Goal: Find specific page/section: Find specific page/section

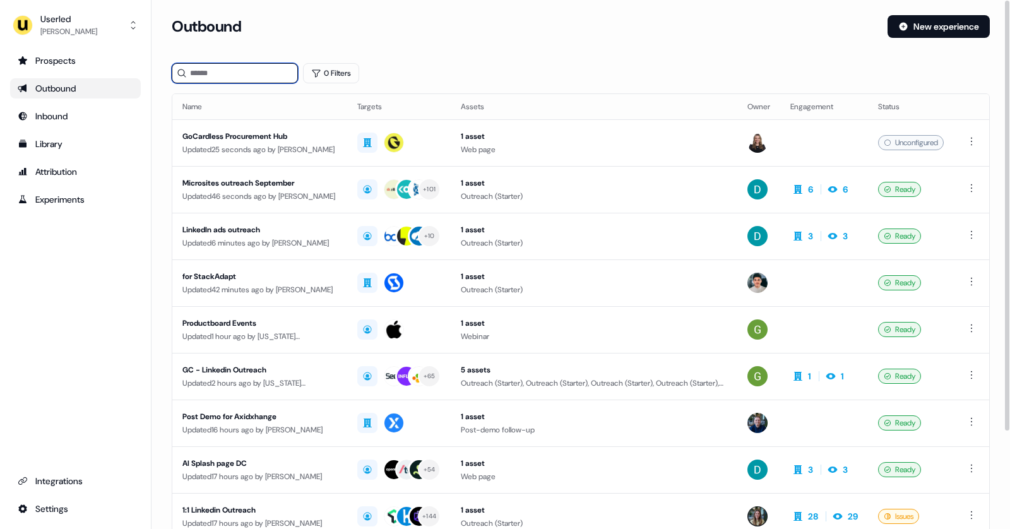
click at [210, 69] on input at bounding box center [235, 73] width 126 height 20
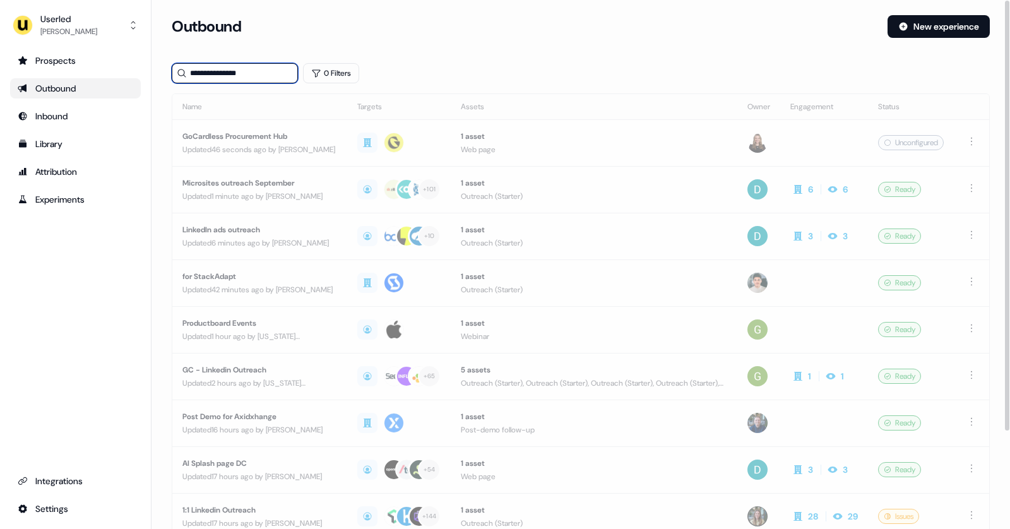
type input "**********"
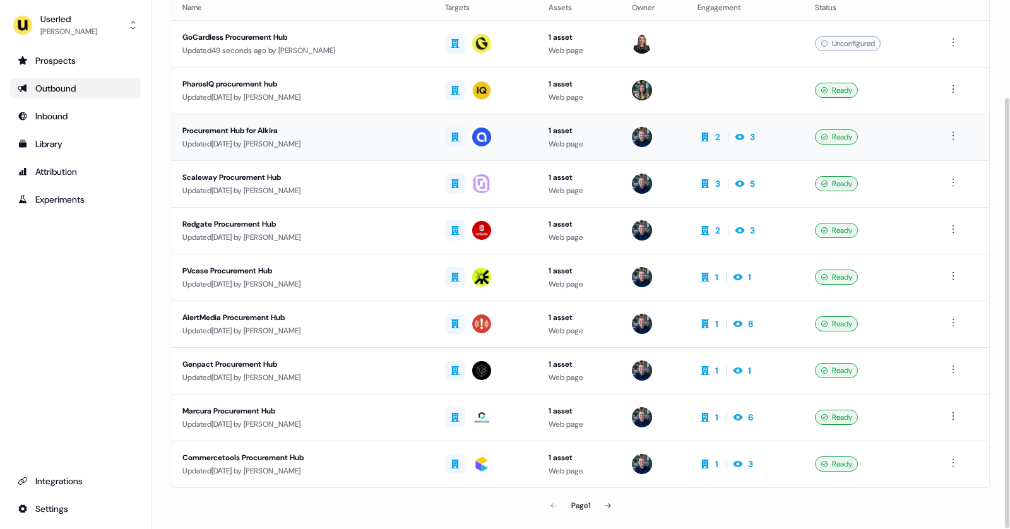
scroll to position [120, 0]
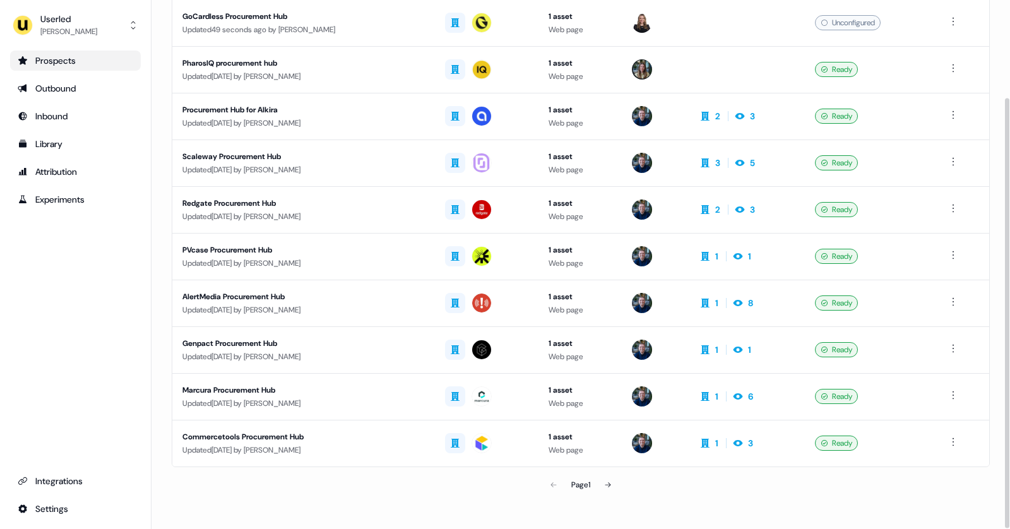
click at [87, 57] on div "Prospects" at bounding box center [76, 60] width 116 height 13
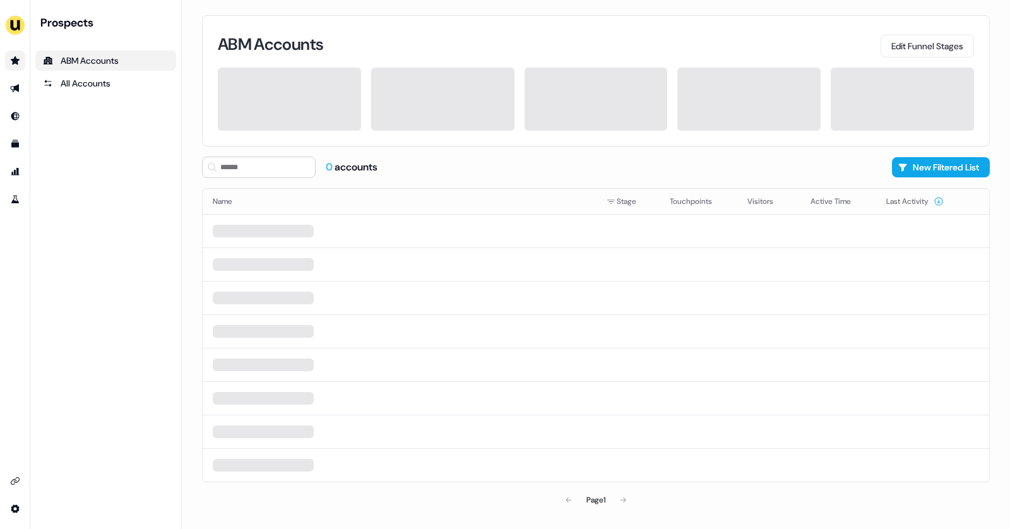
click at [87, 57] on div "ABM Accounts" at bounding box center [106, 60] width 126 height 13
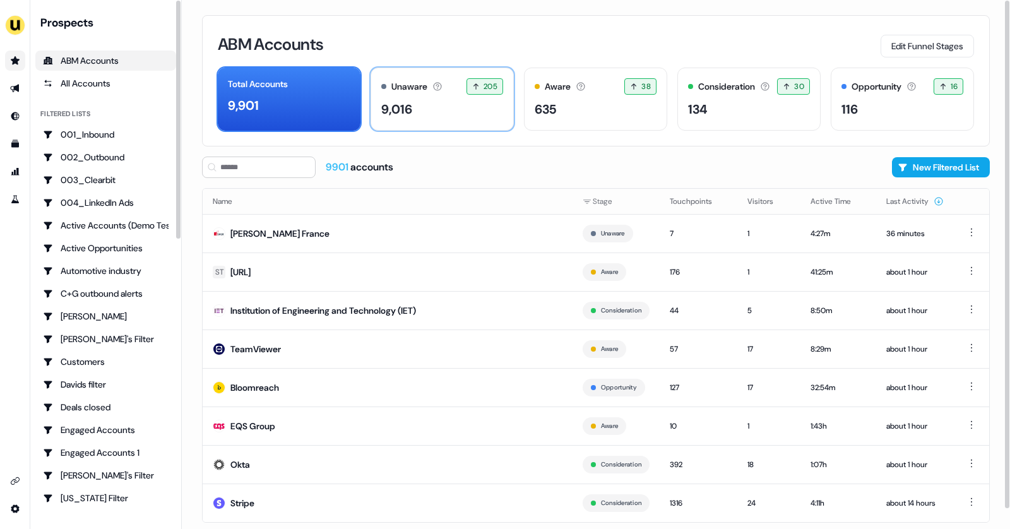
scroll to position [21, 0]
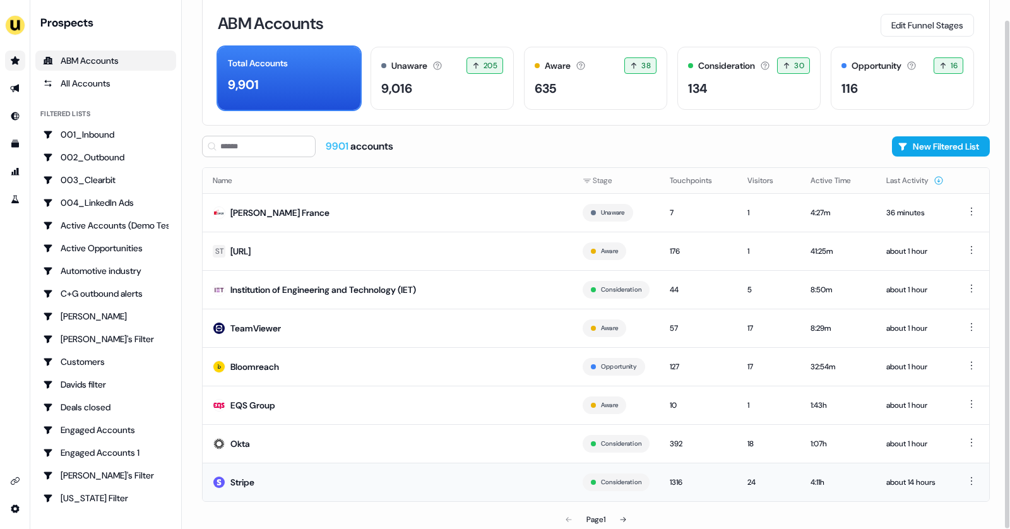
click at [359, 476] on td "Stripe" at bounding box center [388, 482] width 370 height 39
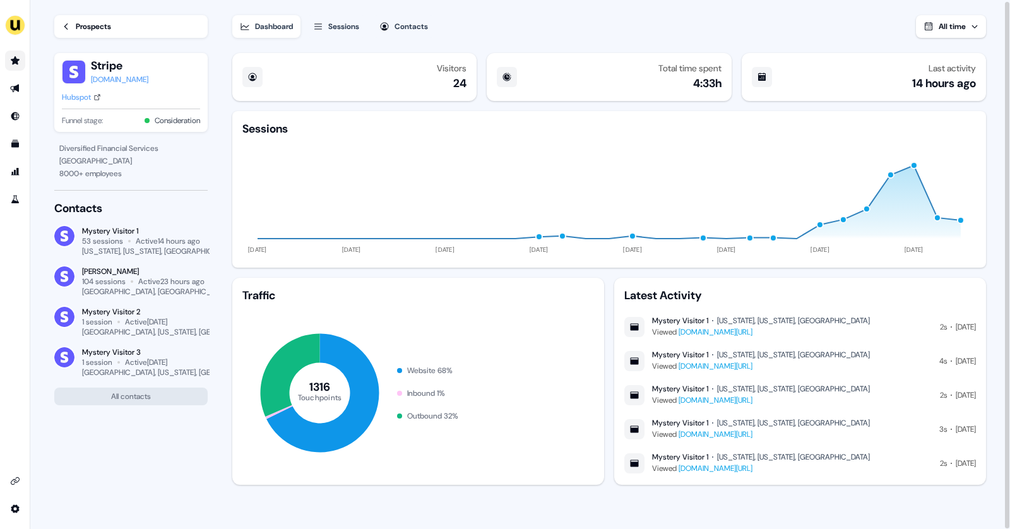
scroll to position [1, 0]
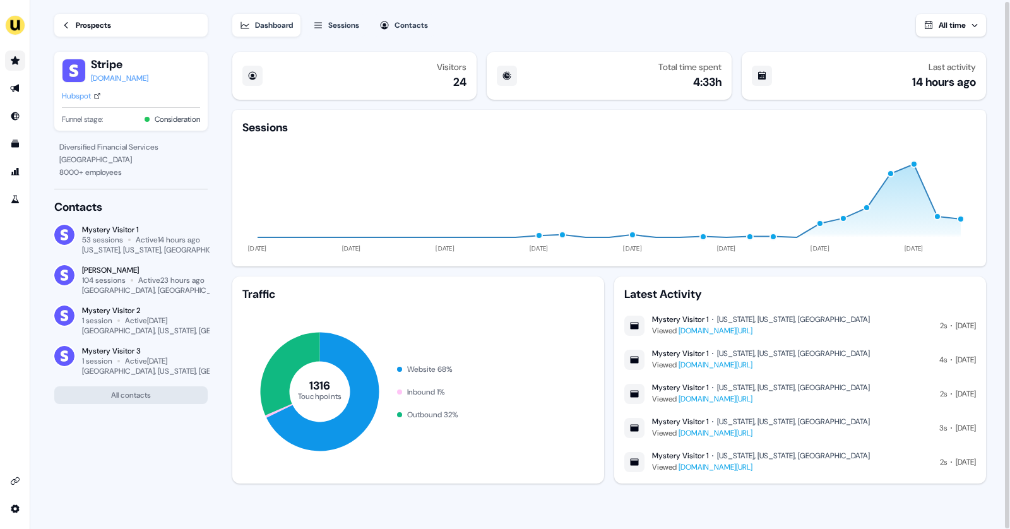
click at [351, 32] on button "Sessions" at bounding box center [336, 25] width 61 height 23
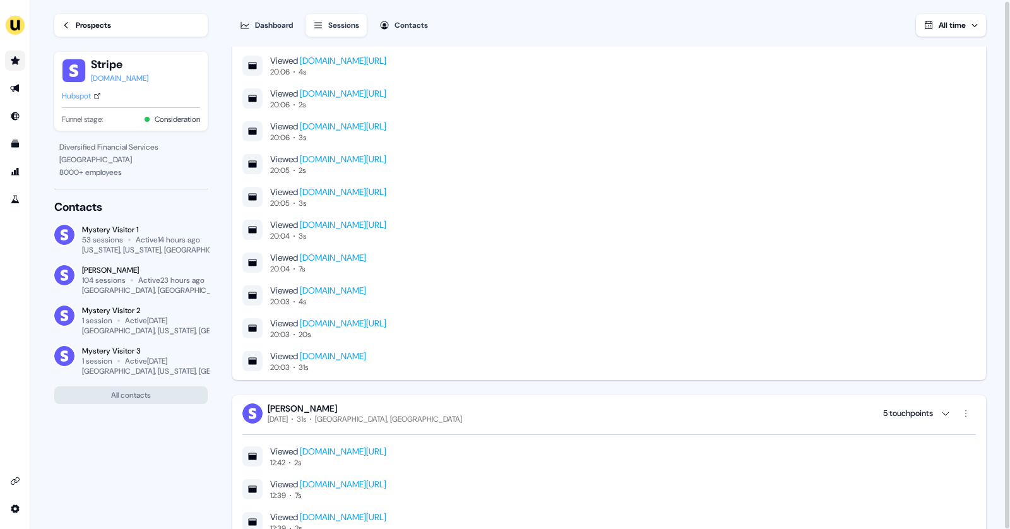
scroll to position [144, 0]
click at [387, 318] on link "www.userled.io/playbooks/how-to-accelerate-the-sales-cycle-with-tailored-post-d…" at bounding box center [343, 321] width 87 height 11
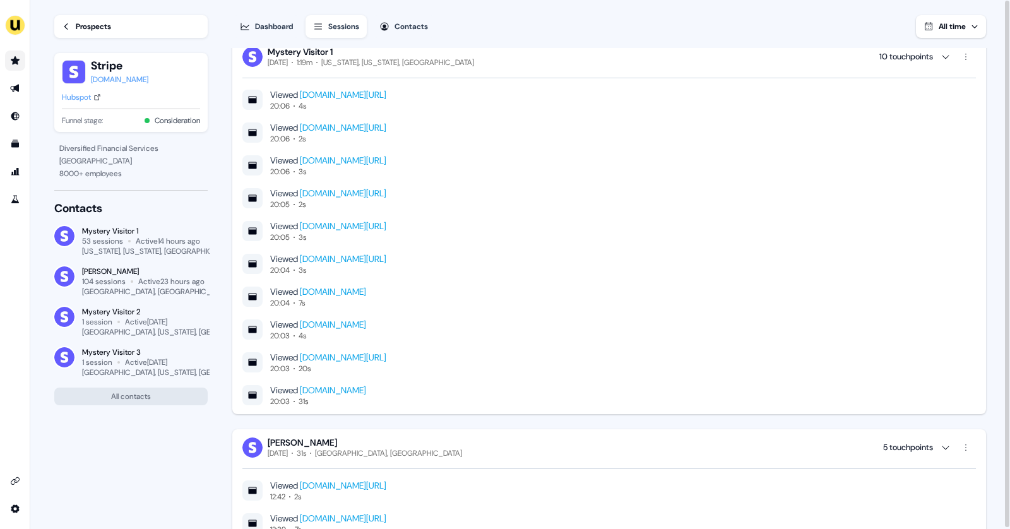
scroll to position [0, 0]
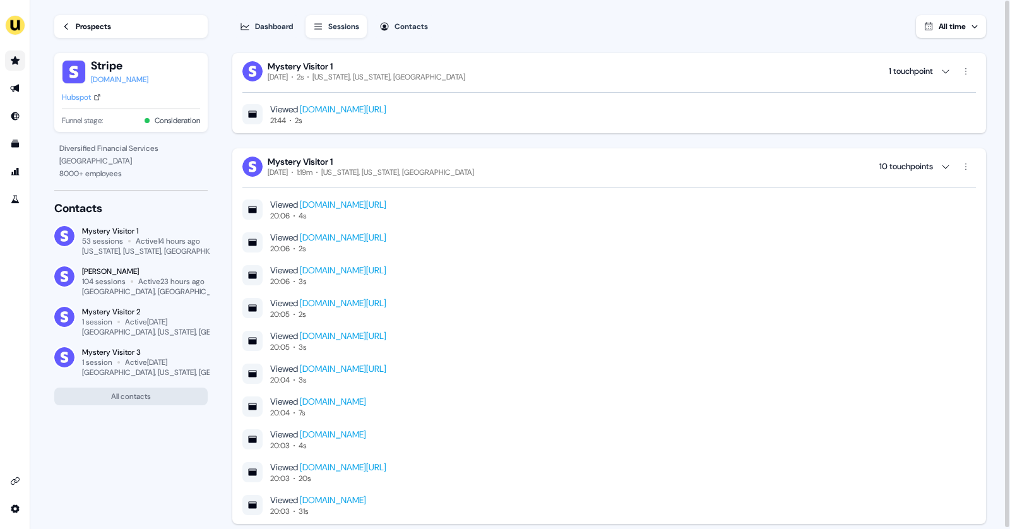
click at [125, 25] on link "Prospects" at bounding box center [130, 26] width 153 height 23
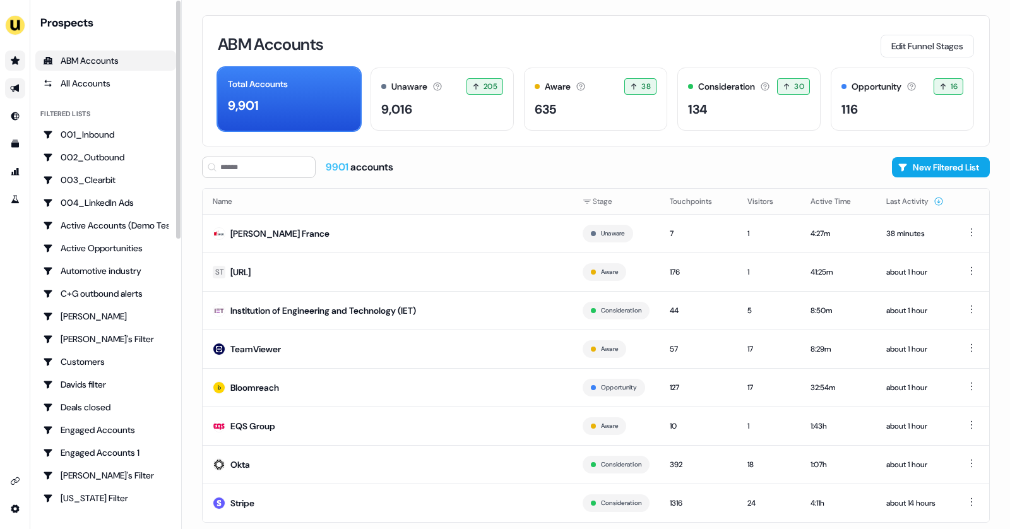
click at [19, 85] on link "Go to outbound experience" at bounding box center [15, 88] width 20 height 20
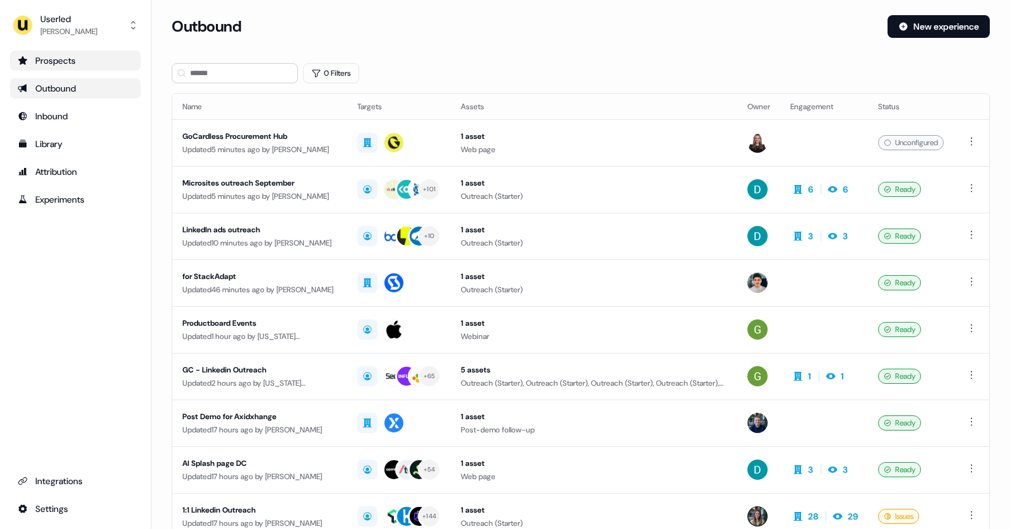
click at [65, 65] on div "Prospects" at bounding box center [76, 60] width 116 height 13
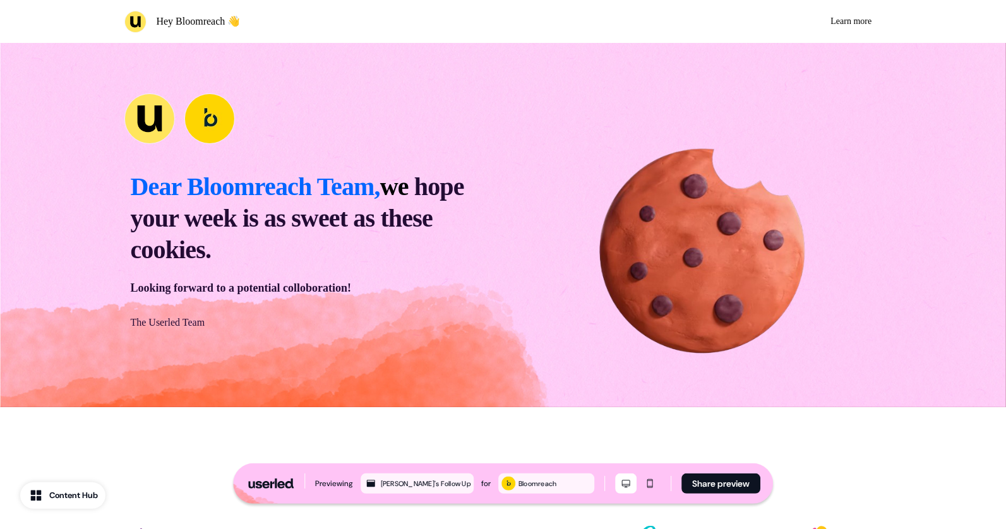
scroll to position [5, 0]
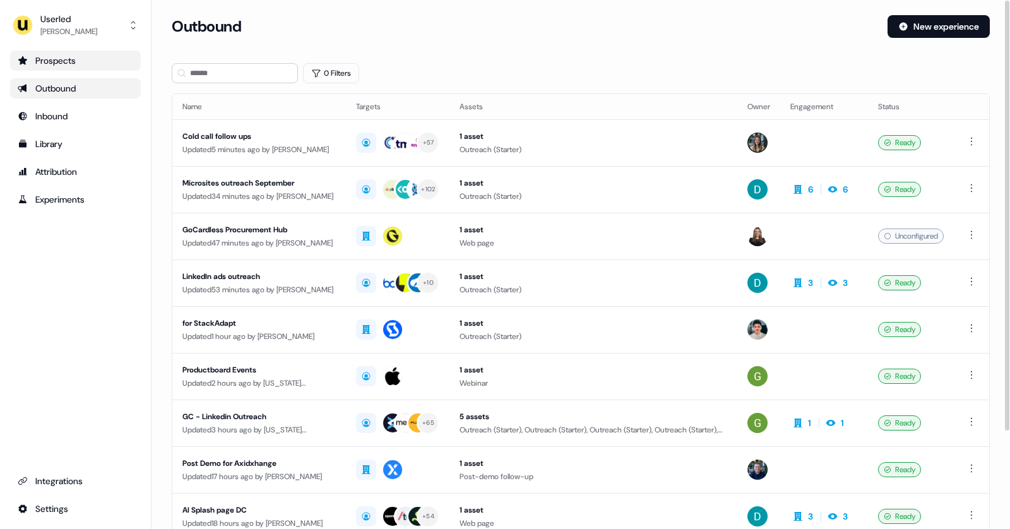
click at [87, 52] on link "Prospects" at bounding box center [75, 61] width 131 height 20
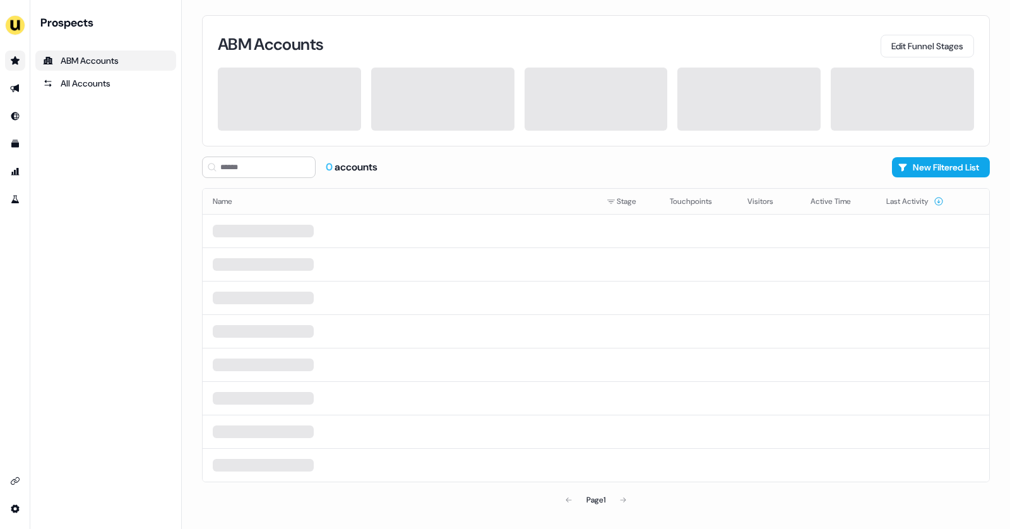
click at [87, 52] on link "ABM Accounts" at bounding box center [105, 61] width 141 height 20
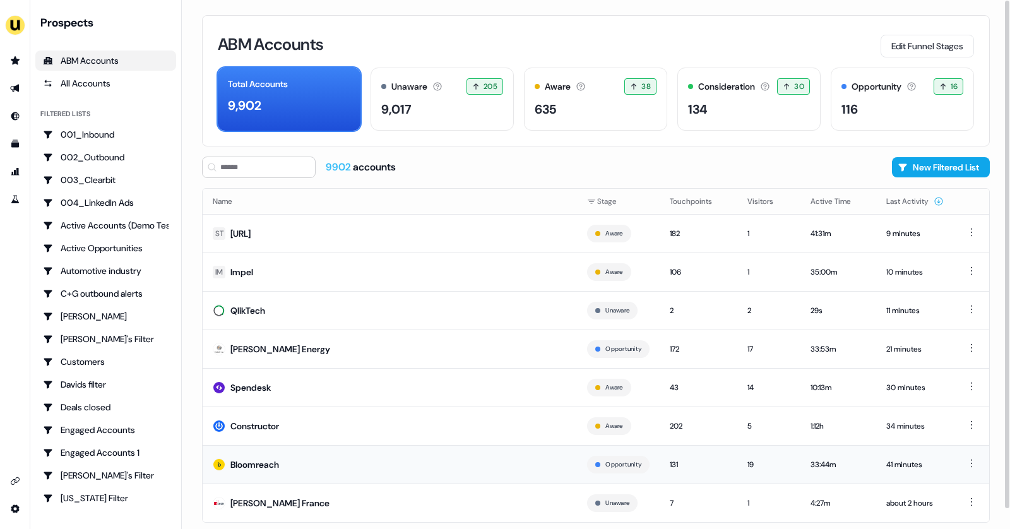
click at [328, 453] on td "Bloomreach" at bounding box center [390, 464] width 375 height 39
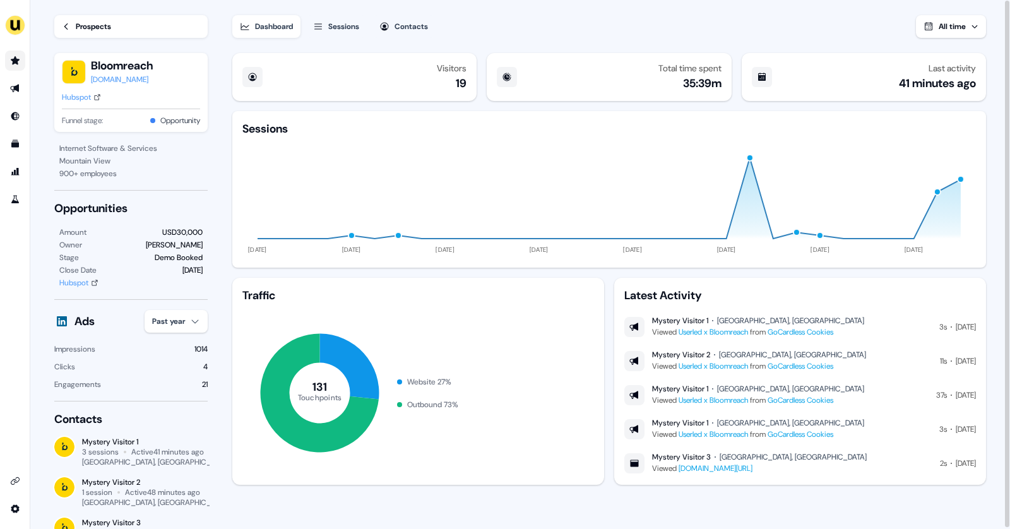
click at [10, 55] on link "Go to prospects" at bounding box center [15, 61] width 20 height 20
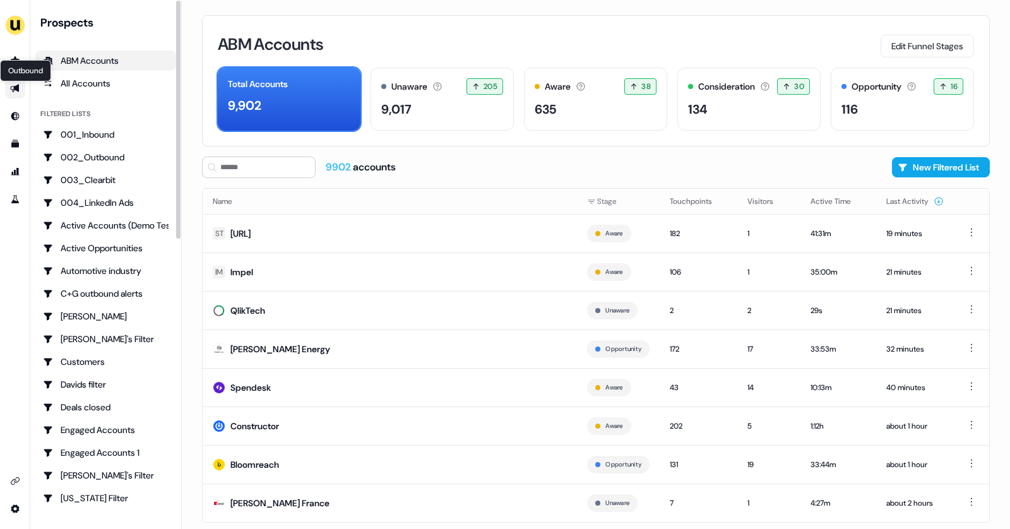
click at [10, 85] on icon "Go to outbound experience" at bounding box center [15, 88] width 10 height 10
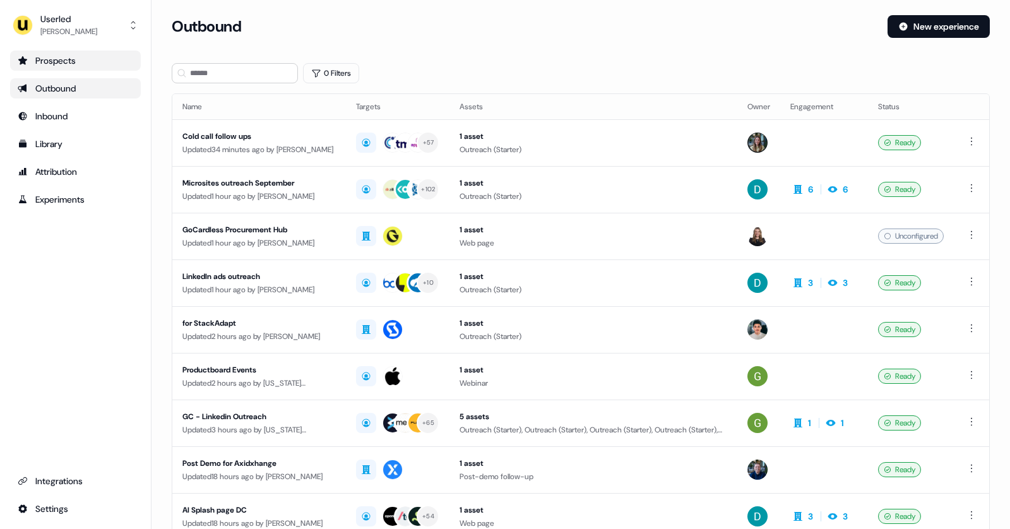
click at [47, 59] on div "Prospects" at bounding box center [76, 60] width 116 height 13
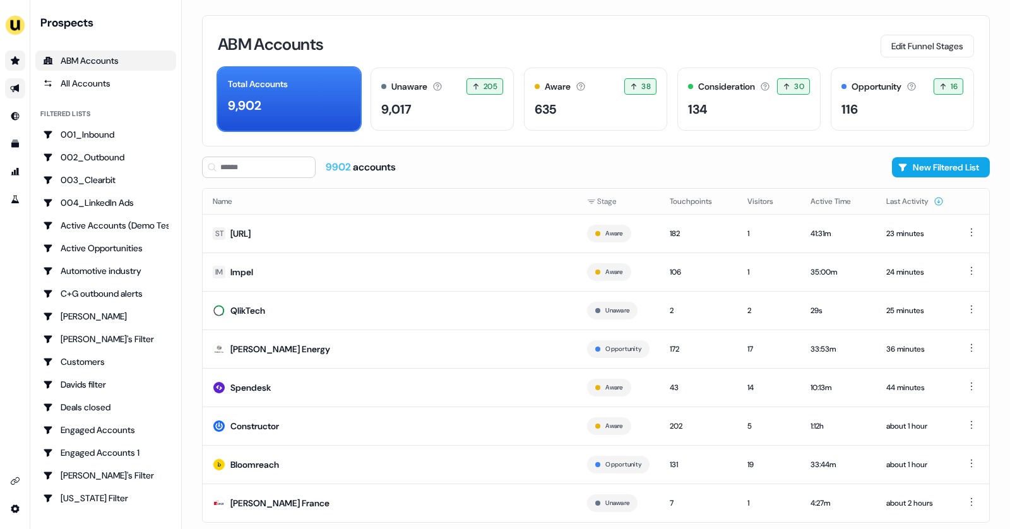
click at [15, 95] on link "Go to outbound experience" at bounding box center [15, 88] width 20 height 20
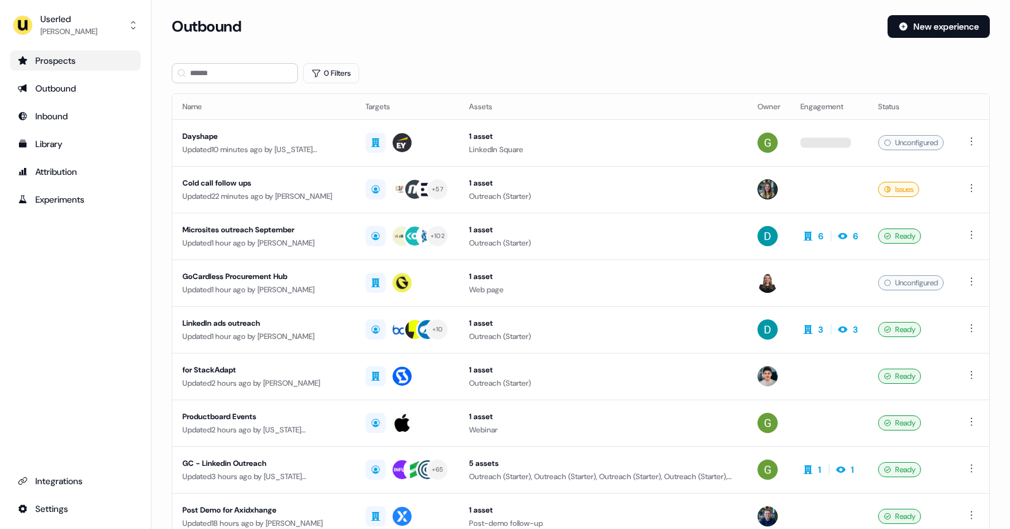
click at [66, 64] on div "Prospects" at bounding box center [76, 60] width 116 height 13
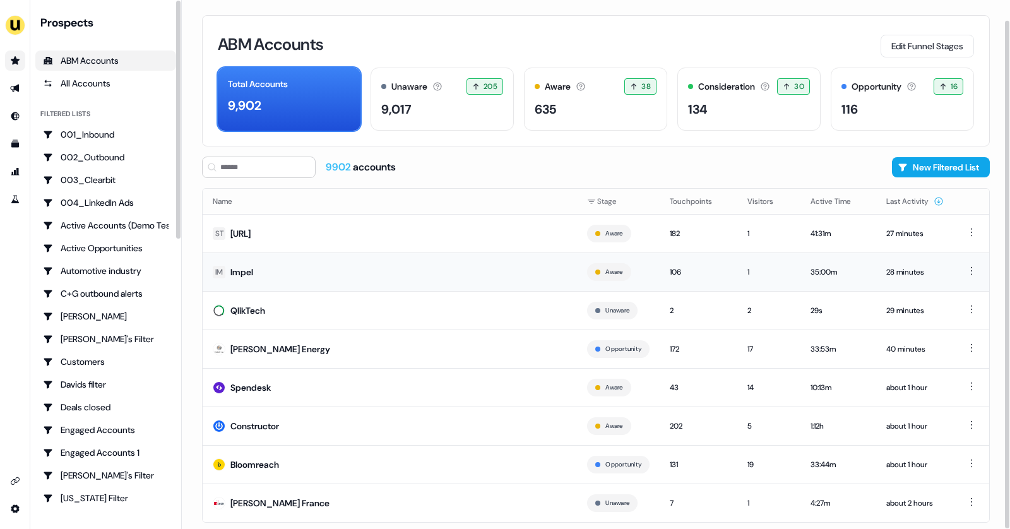
scroll to position [21, 0]
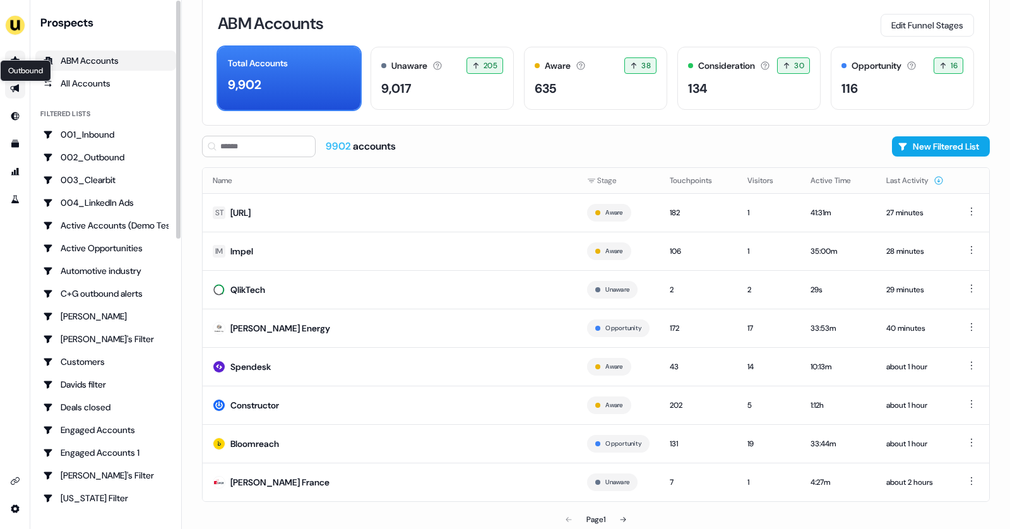
click at [20, 93] on icon "Go to outbound experience" at bounding box center [15, 88] width 10 height 10
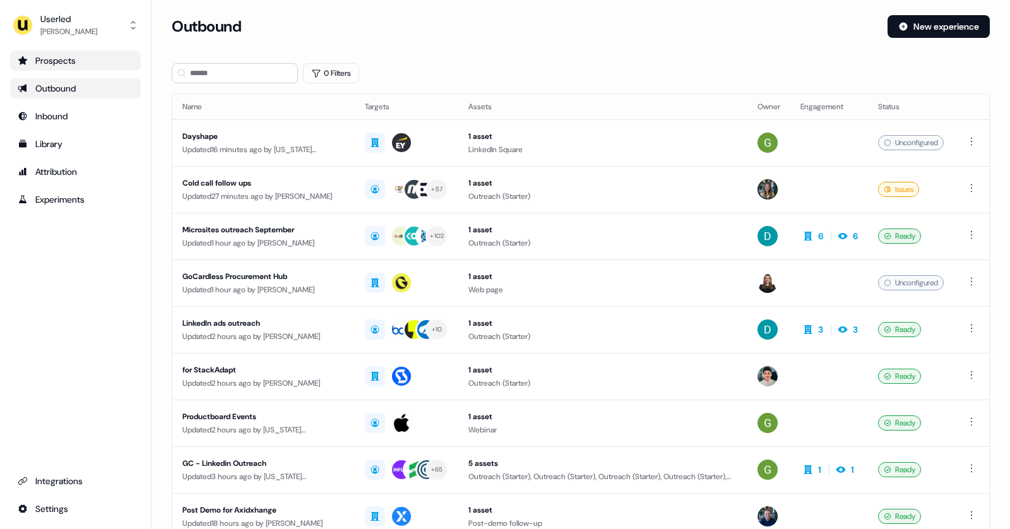
click at [57, 63] on div "Prospects" at bounding box center [76, 60] width 116 height 13
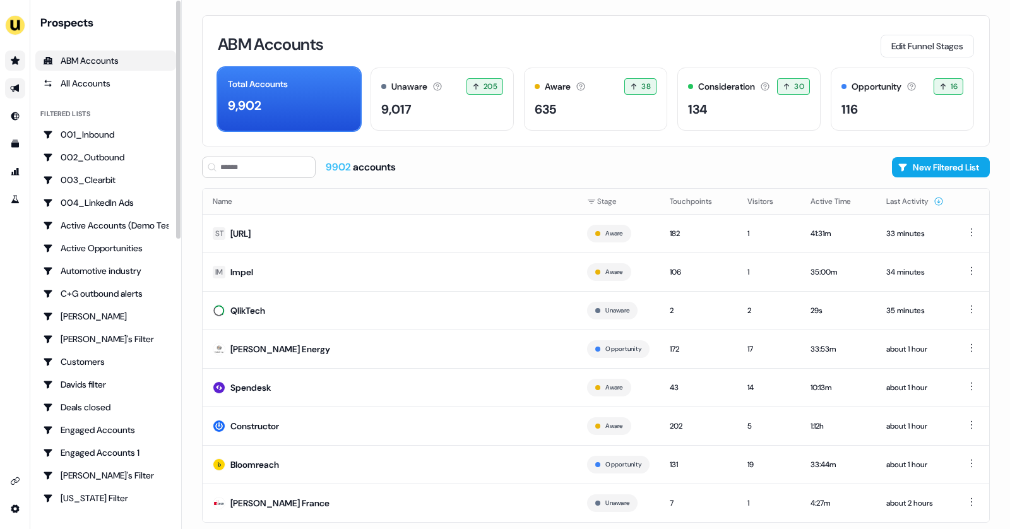
click at [18, 62] on icon "Go to prospects" at bounding box center [15, 60] width 9 height 8
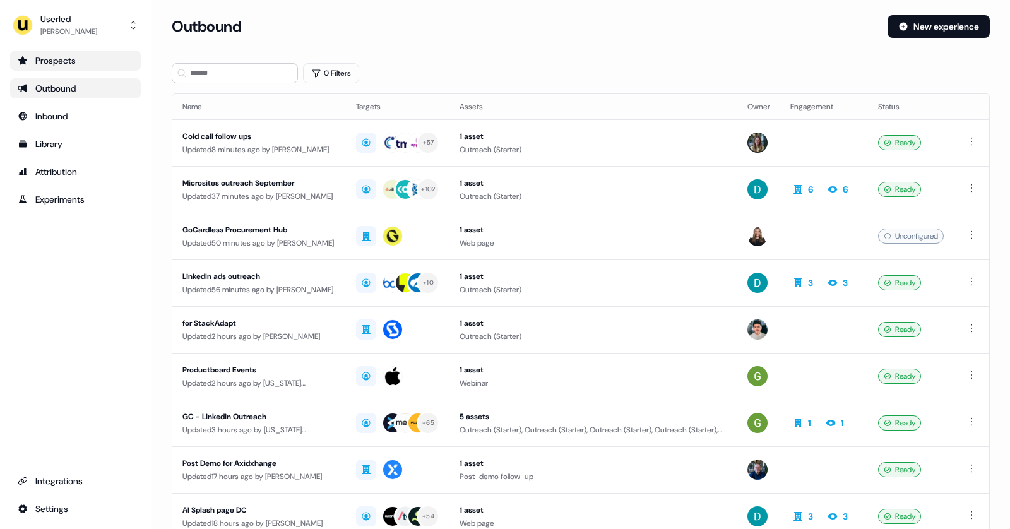
click at [74, 61] on div "Prospects" at bounding box center [76, 60] width 116 height 13
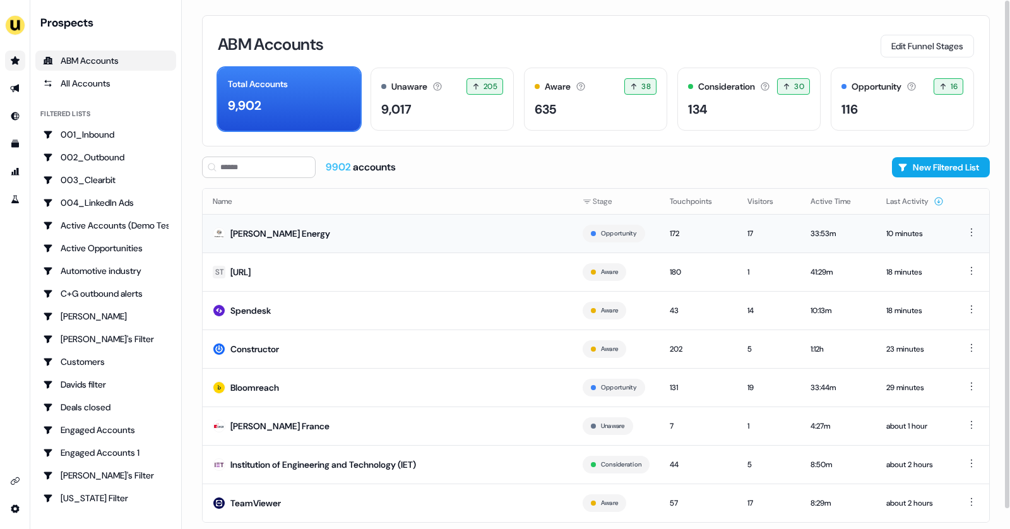
click at [279, 237] on div "Rystad Energy" at bounding box center [281, 233] width 100 height 13
